Goal: Navigation & Orientation: Find specific page/section

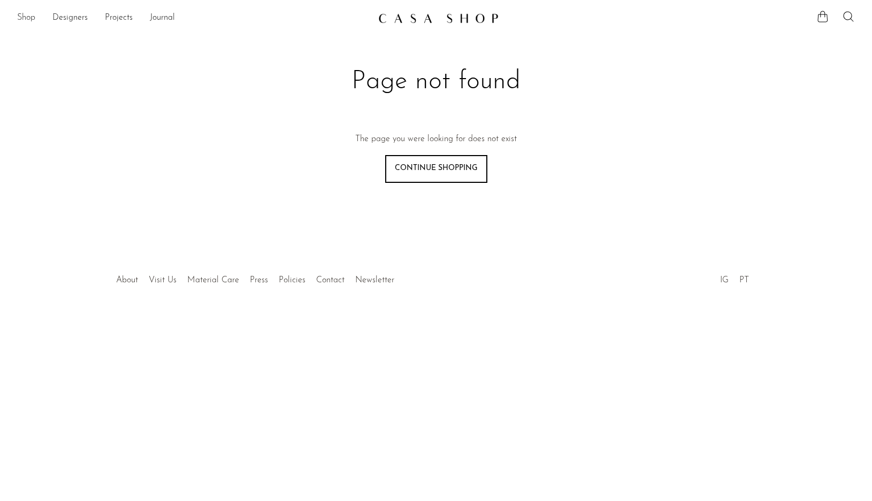
click at [22, 20] on link "Shop" at bounding box center [26, 18] width 18 height 14
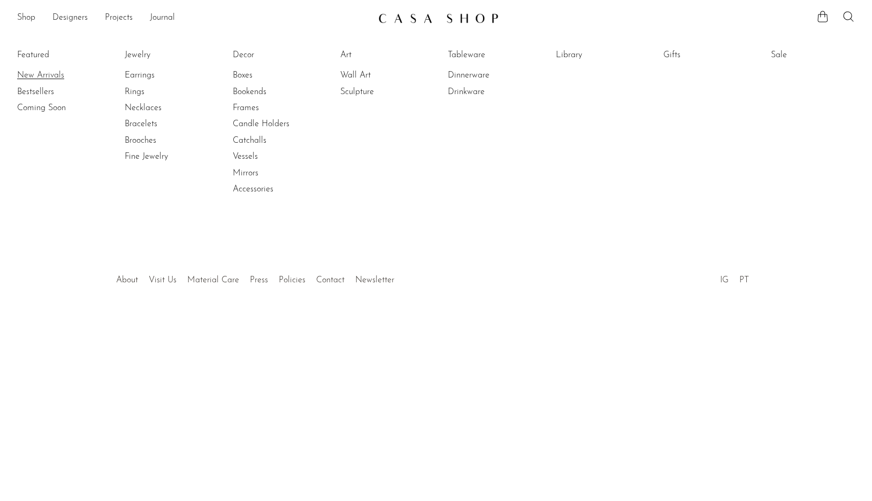
click at [37, 75] on link "New Arrivals" at bounding box center [57, 76] width 80 height 12
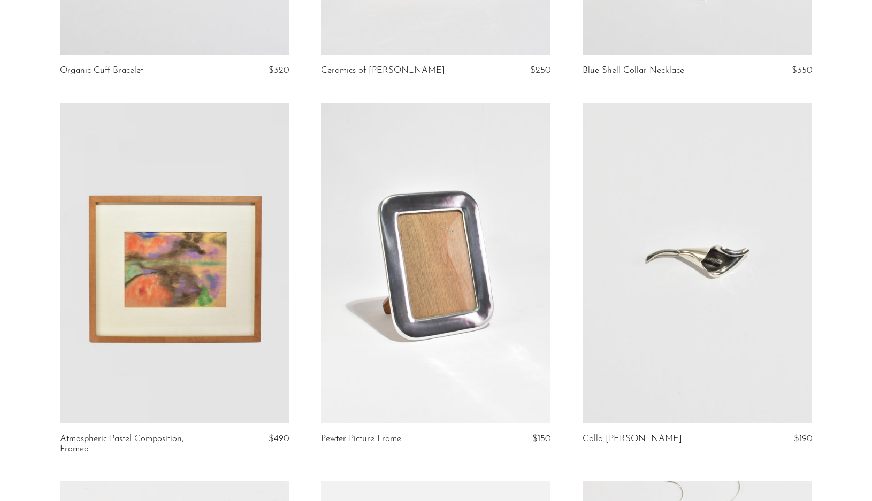
scroll to position [781, 0]
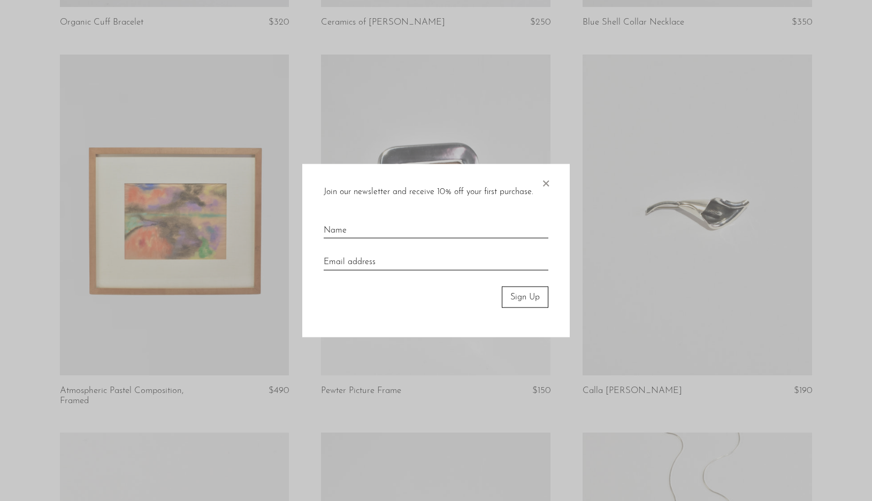
click at [546, 179] on span "×" at bounding box center [545, 181] width 11 height 34
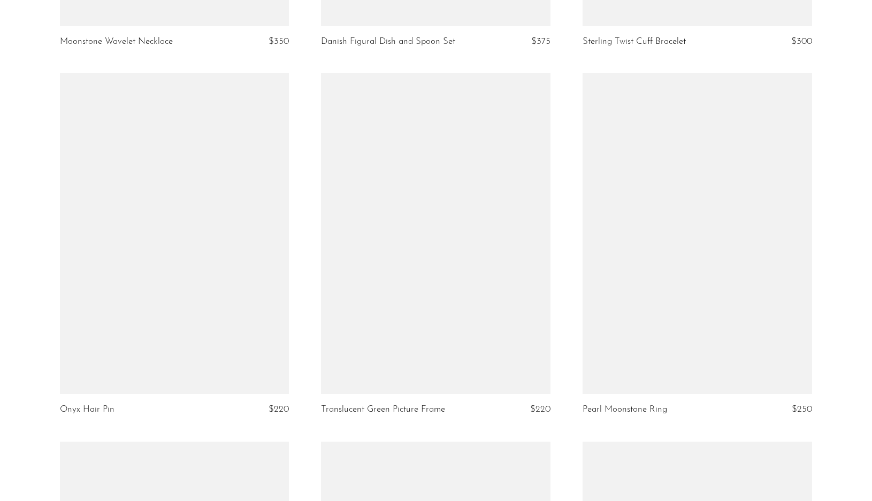
scroll to position [3138, 0]
